Goal: Information Seeking & Learning: Learn about a topic

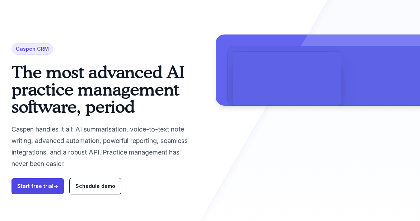
click at [193, 158] on p "Caspen handles it all: AI summarisation, voice-to-text note writing, advanced a…" at bounding box center [103, 147] width 184 height 46
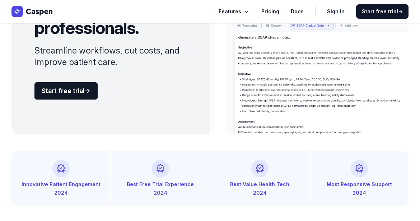
scroll to position [360, 0]
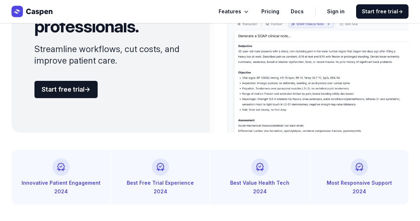
click at [249, 12] on icon "Global" at bounding box center [246, 11] width 7 height 7
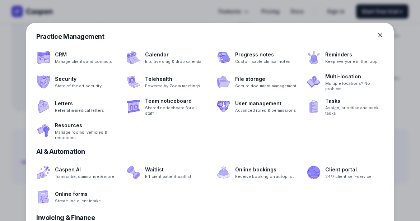
scroll to position [383, 0]
click at [386, 37] on div at bounding box center [385, 35] width 17 height 7
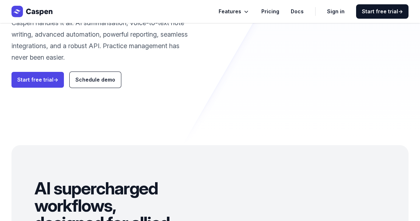
scroll to position [0, 0]
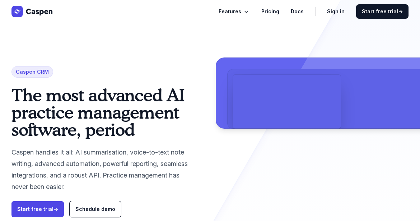
click at [246, 8] on button "Features" at bounding box center [234, 11] width 31 height 9
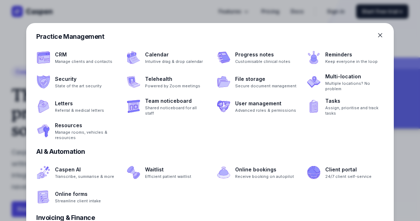
click at [246, 8] on div at bounding box center [210, 110] width 420 height 221
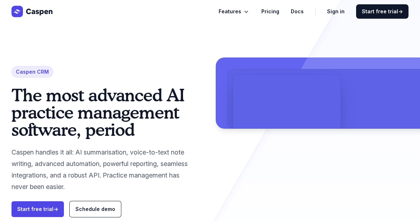
click at [271, 15] on link "Pricing" at bounding box center [271, 11] width 18 height 9
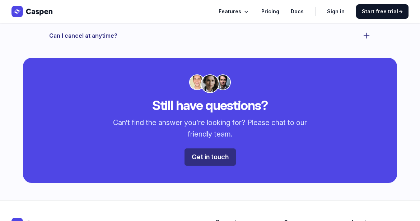
scroll to position [688, 0]
